Goal: Information Seeking & Learning: Learn about a topic

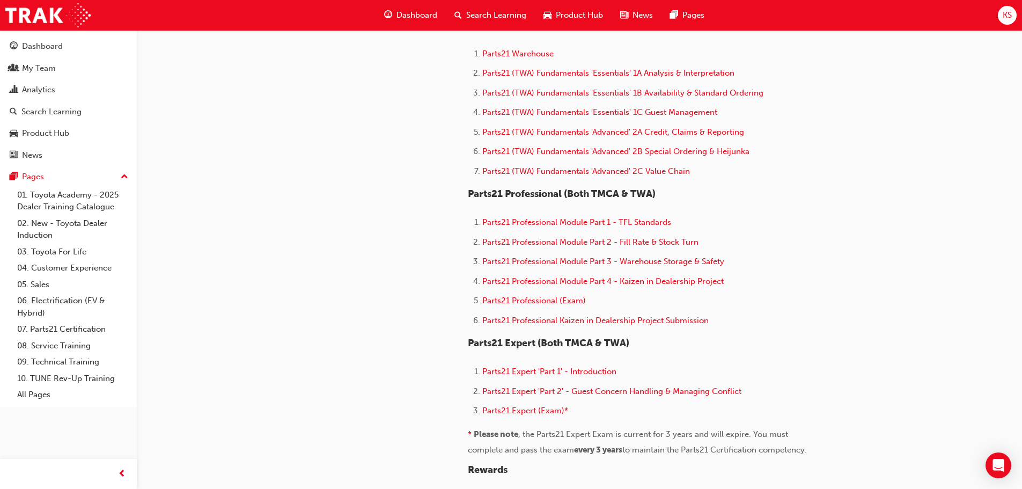
scroll to position [590, 0]
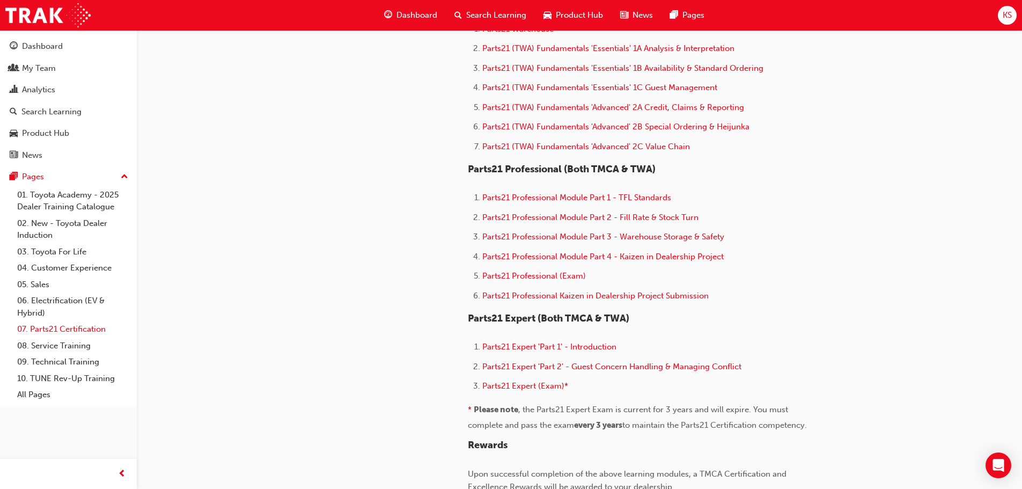
click at [51, 328] on link "07. Parts21 Certification" at bounding box center [73, 329] width 120 height 17
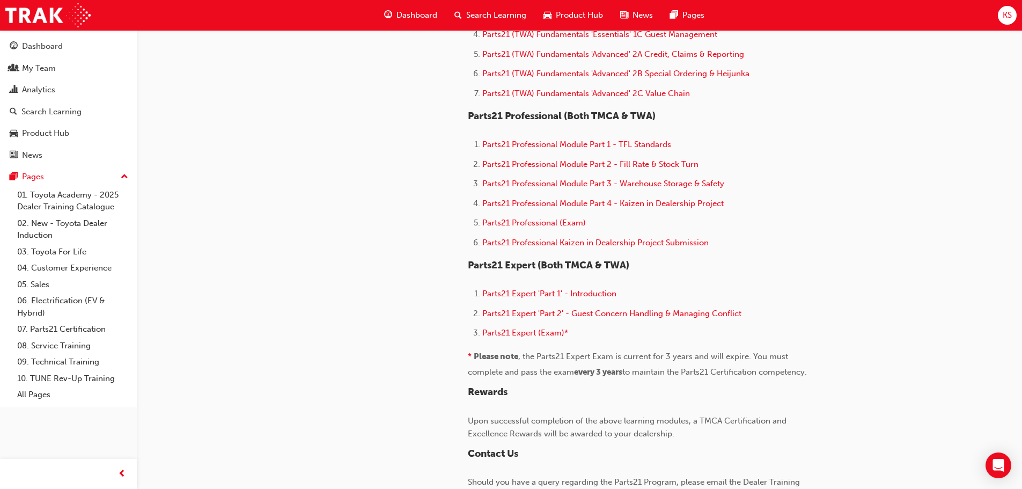
scroll to position [821, 0]
